Goal: Complete application form

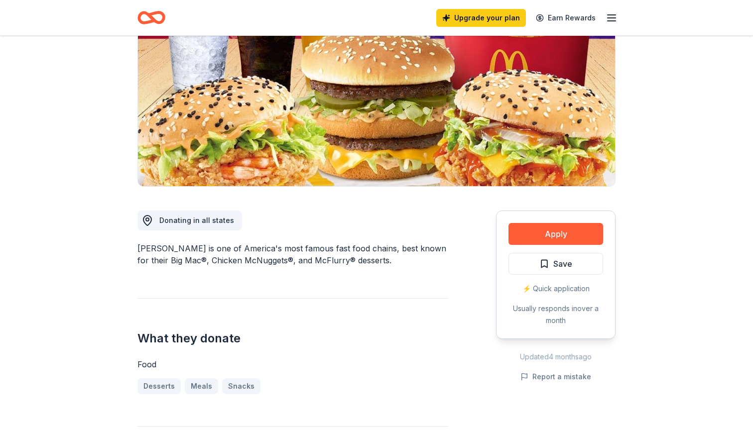
scroll to position [119, 0]
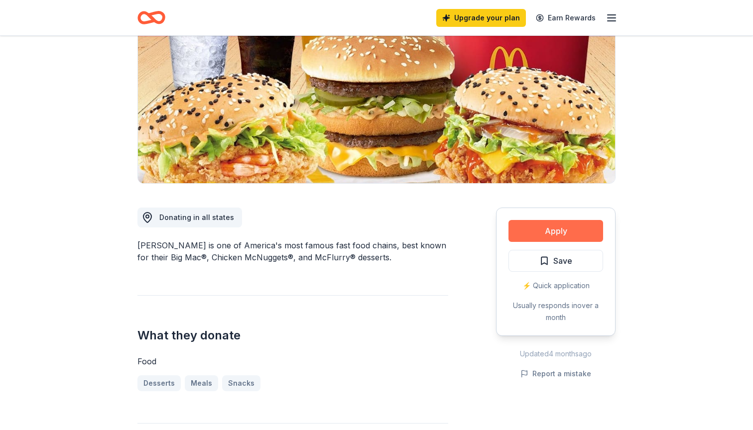
click at [538, 234] on button "Apply" at bounding box center [556, 231] width 95 height 22
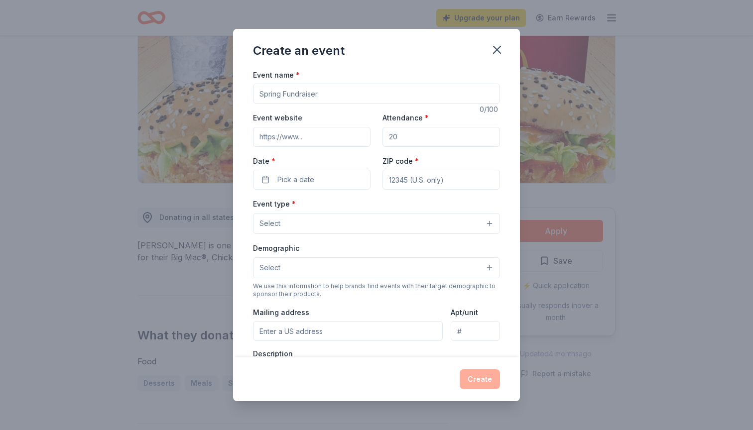
click at [376, 97] on input "Event name *" at bounding box center [376, 94] width 247 height 20
type input "21 FrienDS 2nd Annual Music Bingo Fundraiser"
click at [322, 132] on input "Event website" at bounding box center [312, 137] width 118 height 20
paste input "[URL][DOMAIN_NAME]"
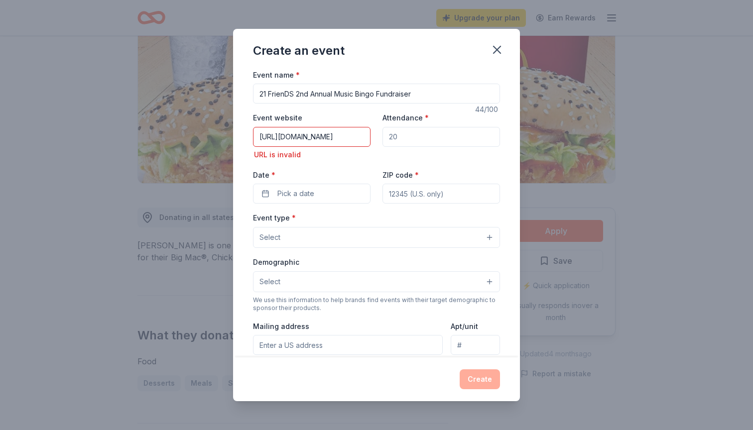
click at [404, 137] on input "Attendance *" at bounding box center [442, 137] width 118 height 20
click at [284, 137] on input "[URL][DOMAIN_NAME]" at bounding box center [312, 137] width 118 height 20
type input "[DOMAIN_NAME][URL]"
click at [407, 131] on input "Attendance *" at bounding box center [442, 137] width 118 height 20
type input "150"
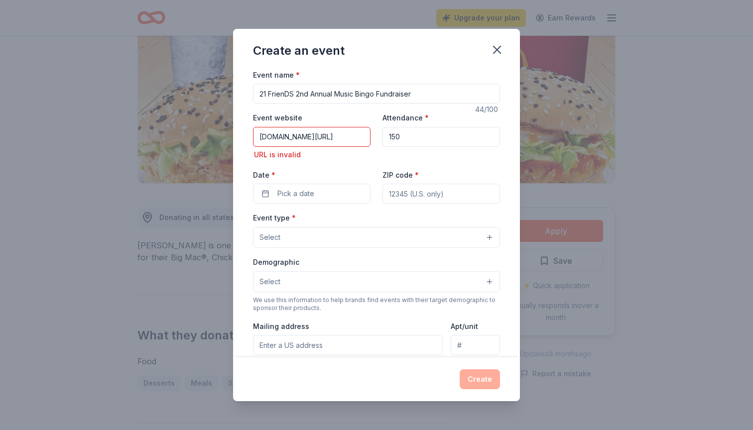
drag, startPoint x: 367, startPoint y: 136, endPoint x: 56, endPoint y: 122, distance: 310.7
click at [57, 122] on div "Create an event Event name * 21 FrienDS 2nd Annual Music Bingo Fundraiser 44 /1…" at bounding box center [376, 215] width 753 height 430
drag, startPoint x: 367, startPoint y: 137, endPoint x: 249, endPoint y: 140, distance: 118.6
click at [249, 140] on div "Event name * 21 FrienDS 2nd Annual Music Bingo Fundraiser 44 /100 Event website…" at bounding box center [376, 213] width 287 height 289
type input "%22event_action_history%22%3A[%7B%22surface%22%3A%22home%22%7D%2C%7B%"
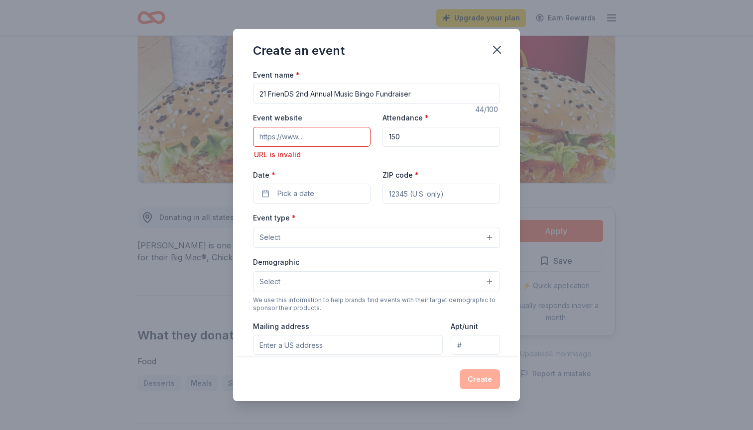
drag, startPoint x: 310, startPoint y: 142, endPoint x: 241, endPoint y: 141, distance: 69.3
click at [241, 141] on div "Event name * 21 FrienDS 2nd Annual Music Bingo Fundraiser 44 /100 Event website…" at bounding box center [376, 213] width 287 height 289
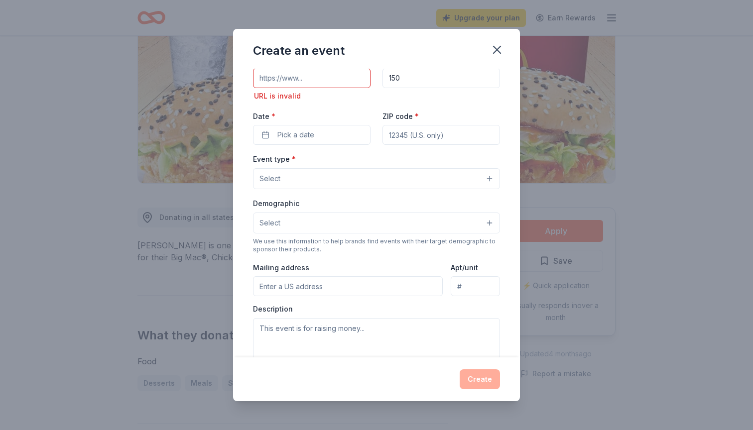
scroll to position [62, 0]
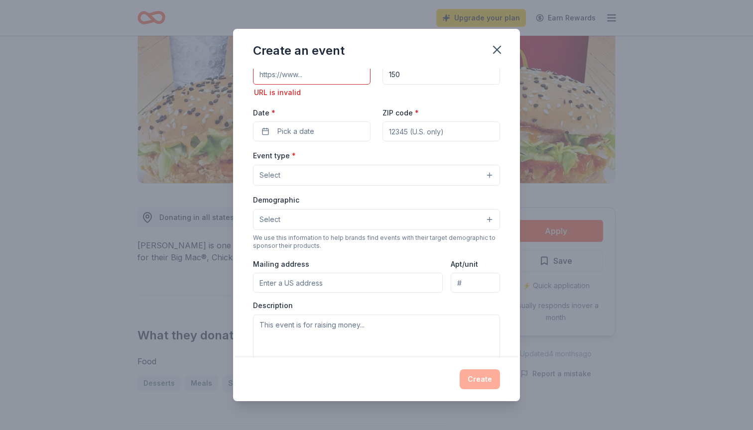
click at [300, 131] on div "Event name * 21 FrienDS 2nd Annual Music Bingo Fundraiser 44 /100 Event website…" at bounding box center [376, 243] width 247 height 474
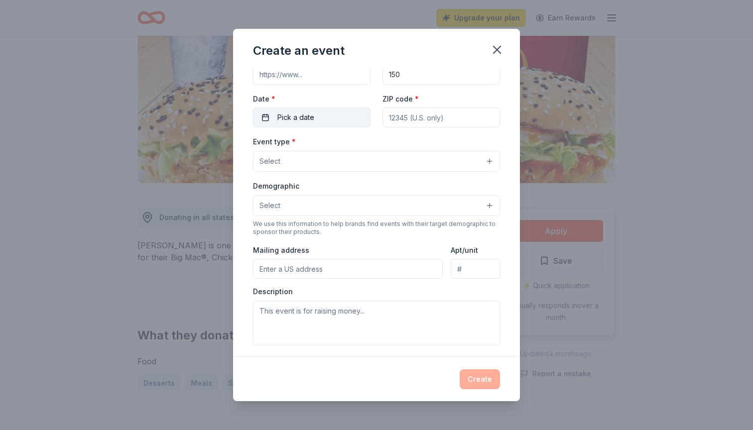
click at [304, 120] on span "Pick a date" at bounding box center [295, 118] width 37 height 12
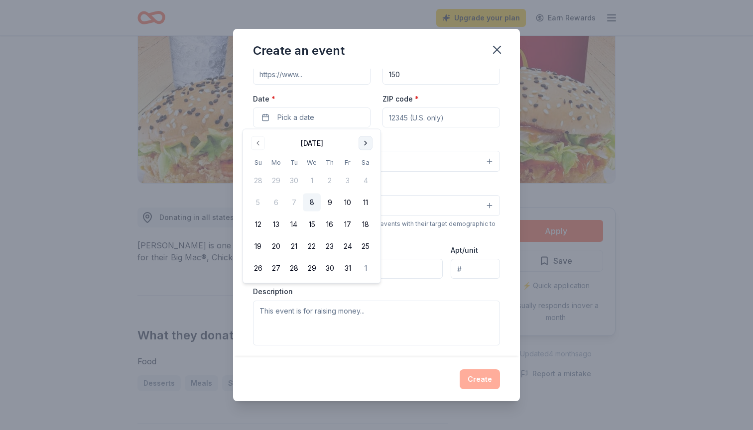
click at [364, 138] on button "Go to next month" at bounding box center [366, 143] width 14 height 14
click at [350, 251] on button "21" at bounding box center [348, 247] width 18 height 18
click at [414, 122] on input "ZIP code *" at bounding box center [442, 118] width 118 height 20
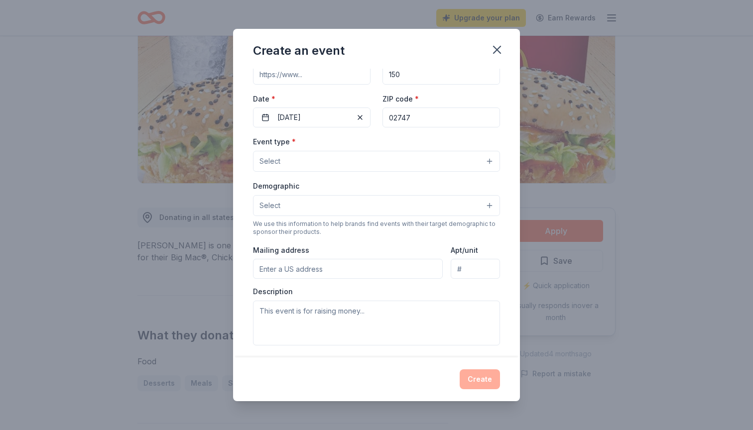
type input "02747"
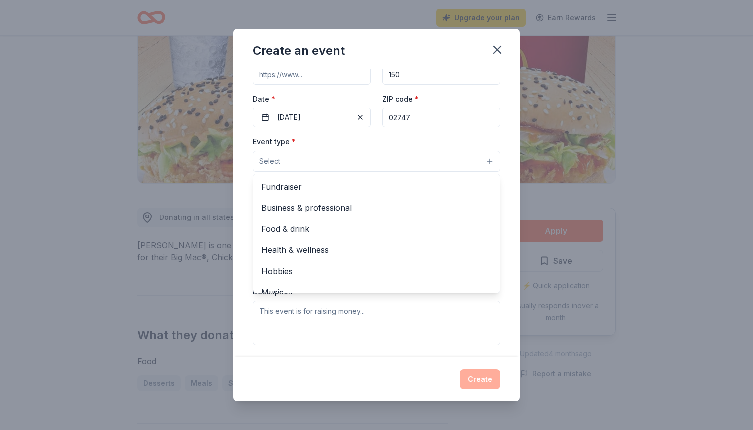
click at [370, 156] on button "Select" at bounding box center [376, 161] width 247 height 21
click at [354, 185] on span "Fundraiser" at bounding box center [376, 186] width 230 height 13
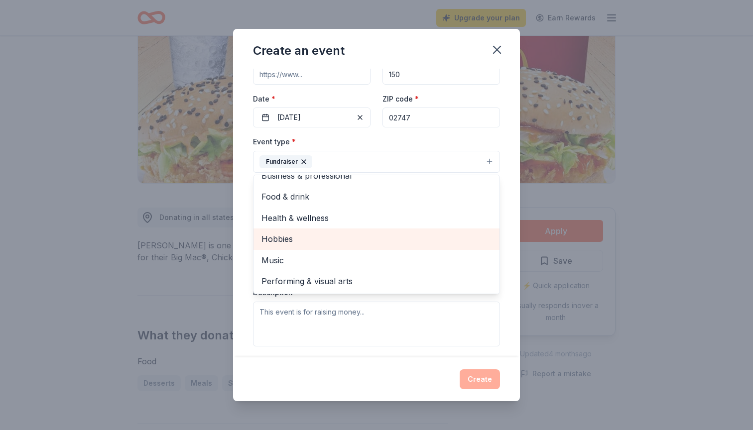
scroll to position [11, 0]
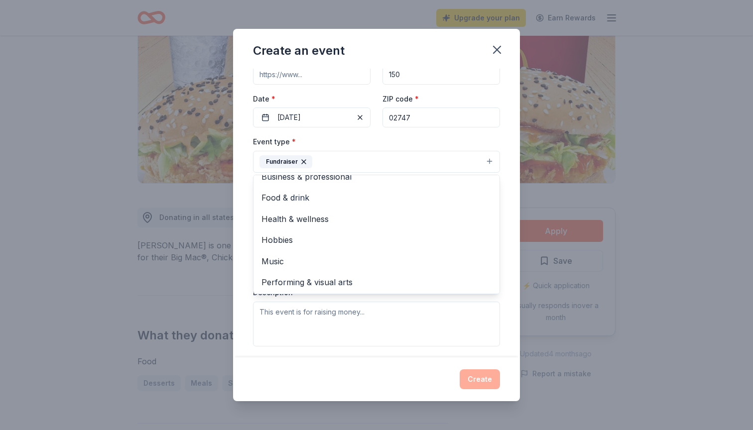
click at [366, 319] on div "Event type * Fundraiser Business & professional Food & drink Health & wellness …" at bounding box center [376, 240] width 247 height 211
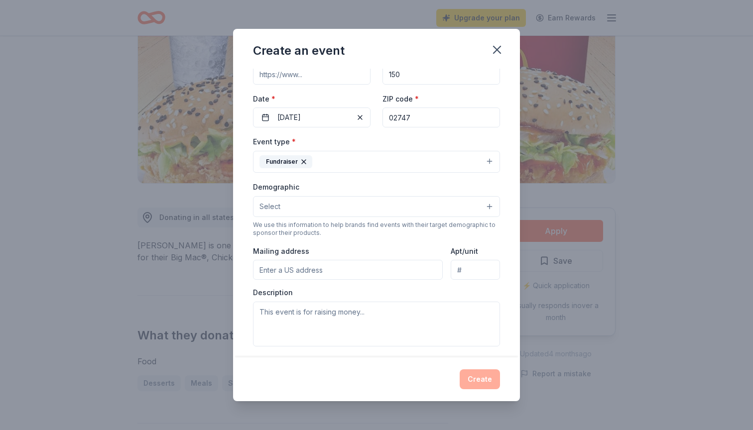
click at [323, 203] on button "Select" at bounding box center [376, 206] width 247 height 21
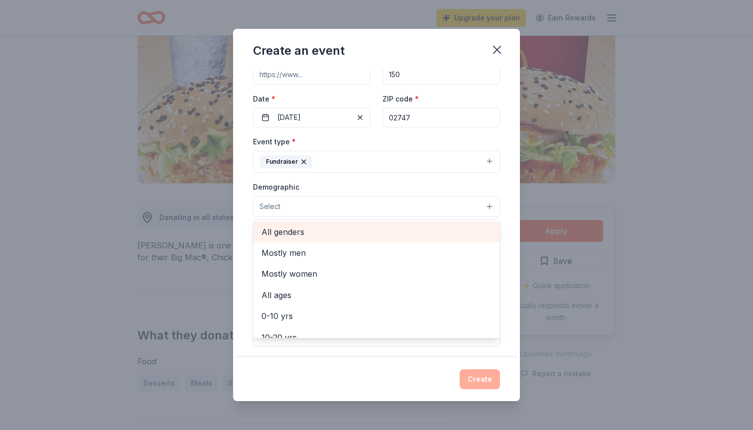
click at [305, 235] on span "All genders" at bounding box center [376, 232] width 230 height 13
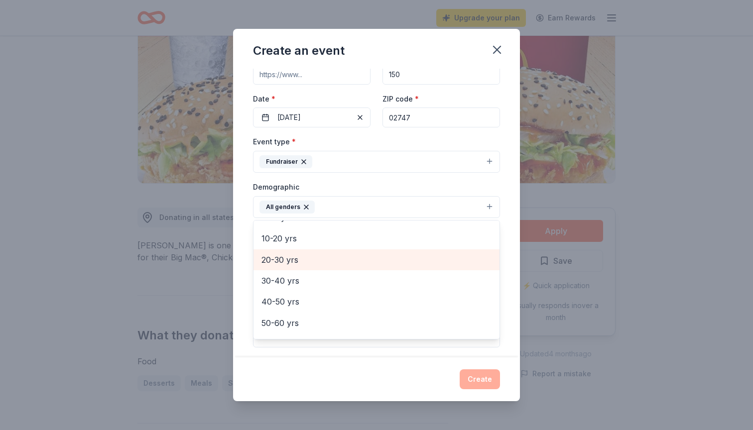
scroll to position [82, 0]
click at [304, 253] on span "20-30 yrs" at bounding box center [376, 257] width 230 height 13
click at [306, 252] on span "30-40 yrs" at bounding box center [376, 257] width 230 height 13
click at [306, 252] on span "40-50 yrs" at bounding box center [376, 257] width 230 height 13
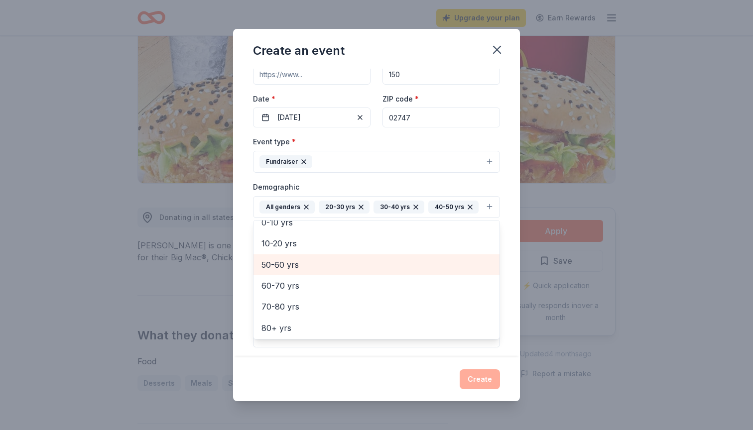
click at [306, 255] on div "50-60 yrs" at bounding box center [377, 265] width 246 height 21
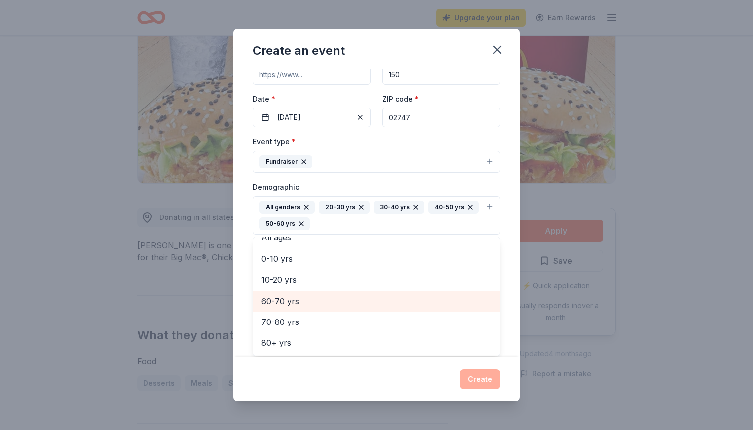
scroll to position [53, 0]
click at [297, 301] on span "60-70 yrs" at bounding box center [376, 302] width 230 height 13
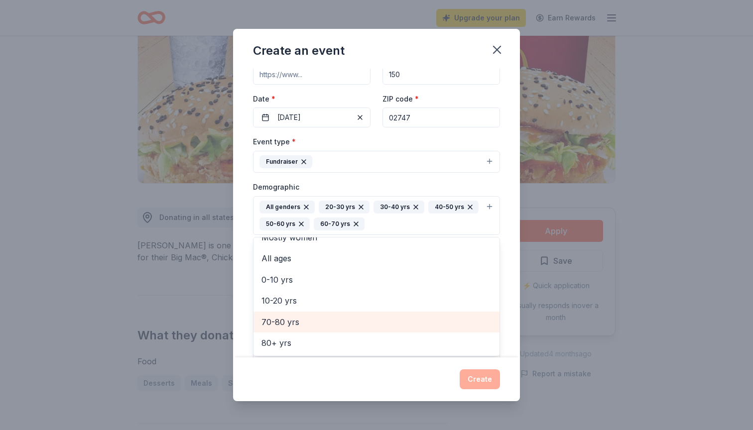
scroll to position [32, 0]
click at [305, 320] on span "70-80 yrs" at bounding box center [376, 323] width 230 height 13
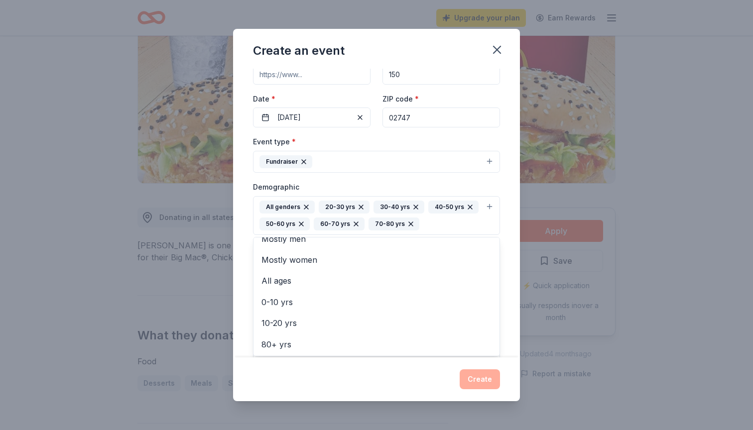
click at [323, 373] on div "Create an event Event name * 21 FrienDS 2nd Annual Music Bingo Fundraiser 44 /1…" at bounding box center [376, 215] width 287 height 373
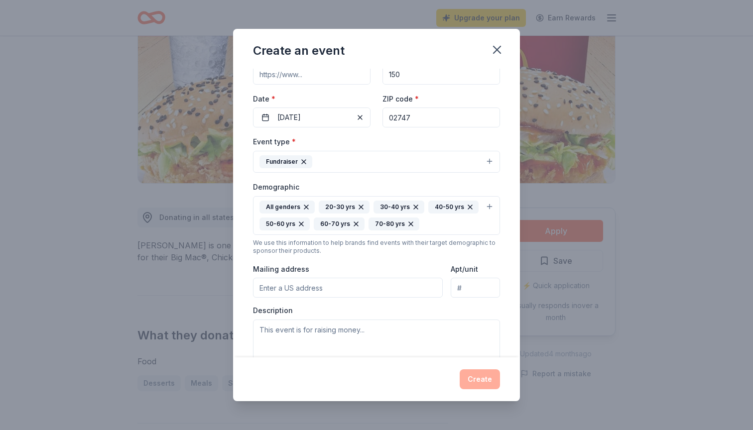
click at [301, 287] on input "Mailing address" at bounding box center [348, 288] width 190 height 20
type input "[STREET_ADDRESS]"
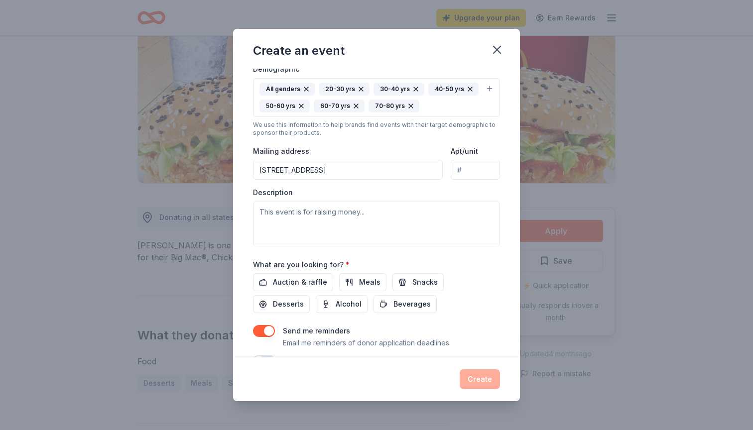
scroll to position [184, 0]
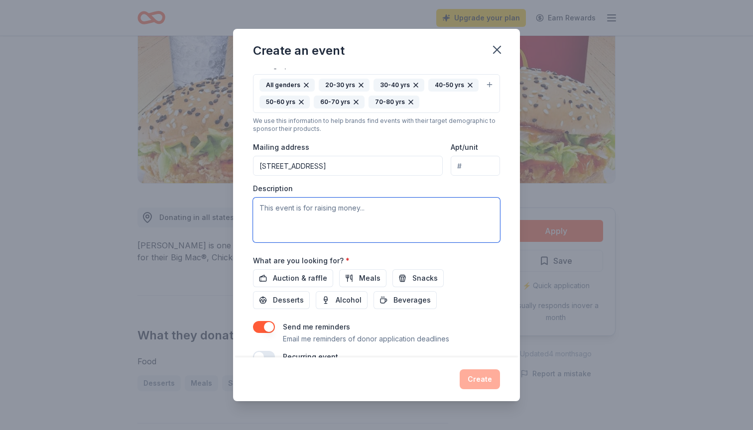
click at [269, 209] on textarea at bounding box center [376, 220] width 247 height 45
paste textarea "[URL][DOMAIN_NAME]"
type textarea "[URL][DOMAIN_NAME]"
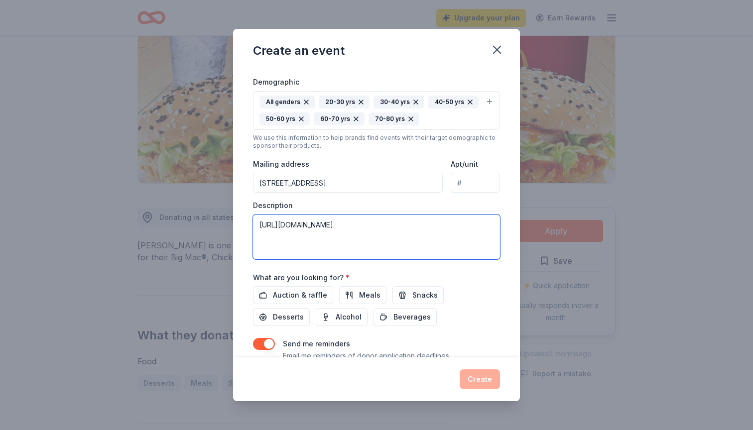
scroll to position [24, 0]
drag, startPoint x: 260, startPoint y: 222, endPoint x: 425, endPoint y: 262, distance: 170.7
click at [425, 262] on div "Event name * 21 FrienDS 2nd Annual Music Bingo Fundraiser 44 /100 Event website…" at bounding box center [376, 140] width 247 height 479
click at [267, 220] on textarea at bounding box center [376, 237] width 247 height 45
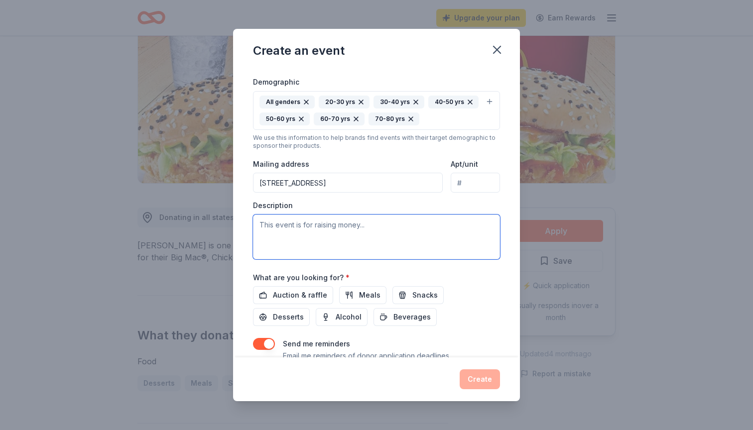
paste textarea "Lo ipsu do sit ametcon, 67 AdipiSC el s 928 (d)(4) eiusmodte incididunt utlabor…"
click at [260, 245] on textarea at bounding box center [376, 237] width 247 height 45
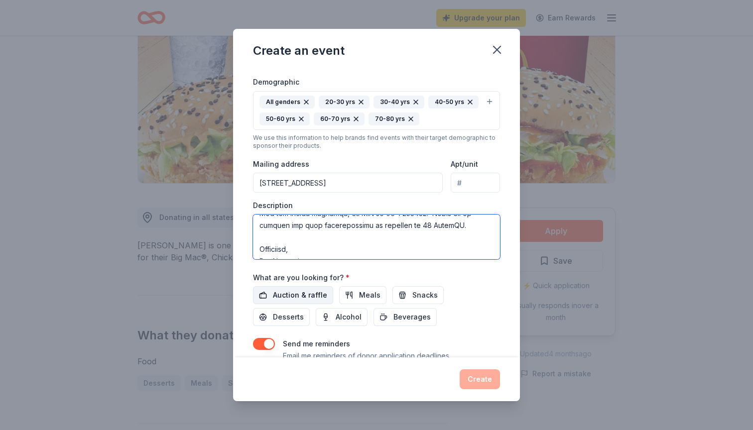
type textarea "34 LoremIP do s 579 (a)(3) consectet adipiscing elitseddoeiu tempor in 3188, ut…"
click at [299, 295] on span "Auction & raffle" at bounding box center [300, 295] width 54 height 12
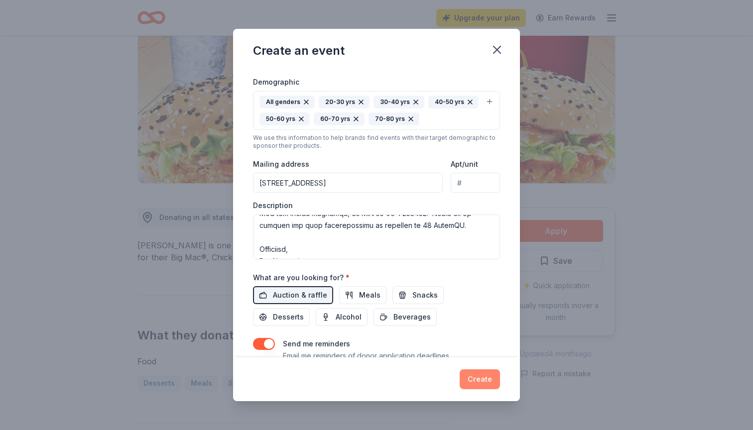
click at [479, 387] on button "Create" at bounding box center [480, 380] width 40 height 20
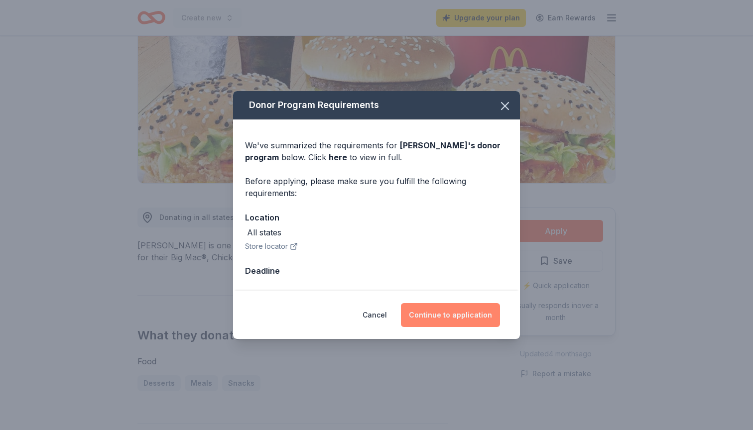
click at [463, 319] on button "Continue to application" at bounding box center [450, 315] width 99 height 24
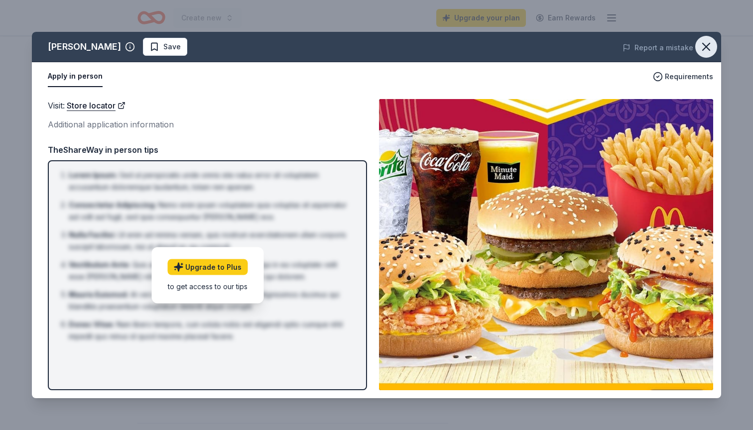
click at [703, 46] on icon "button" at bounding box center [706, 47] width 14 height 14
